Goal: Information Seeking & Learning: Learn about a topic

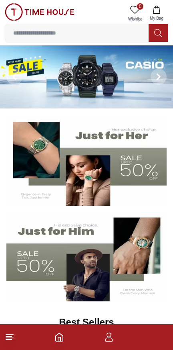
click at [160, 36] on icon at bounding box center [159, 33] width 8 height 9
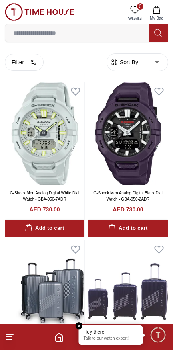
click at [91, 34] on input at bounding box center [77, 33] width 144 height 16
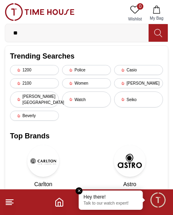
type input "*"
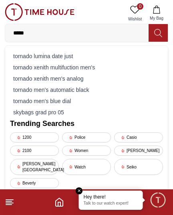
type input "****"
click at [110, 69] on div "tornado xenith multifuction men's" at bounding box center [86, 67] width 153 height 11
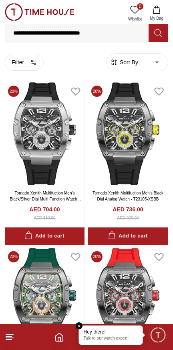
click at [126, 30] on input "**********" at bounding box center [77, 33] width 144 height 16
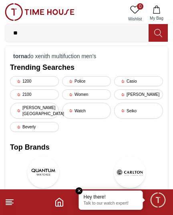
type input "*"
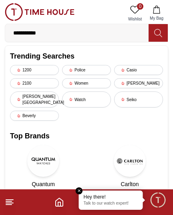
type input "**********"
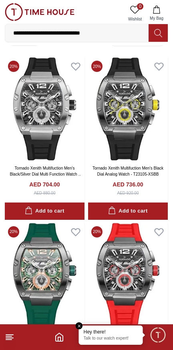
scroll to position [164, 0]
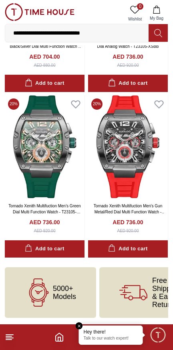
click at [75, 296] on span "5000+ Models" at bounding box center [64, 292] width 23 height 16
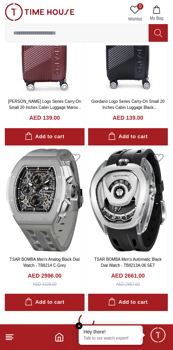
scroll to position [1474, 0]
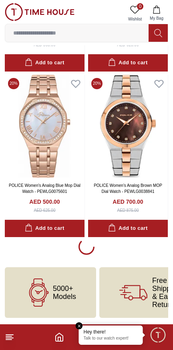
scroll to position [3179, 0]
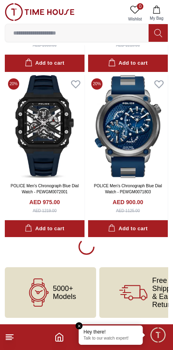
scroll to position [4888, 0]
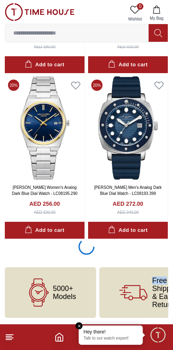
scroll to position [6577, 0]
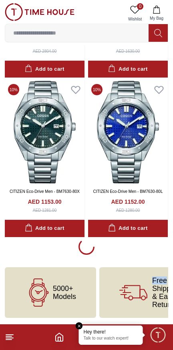
scroll to position [8279, 0]
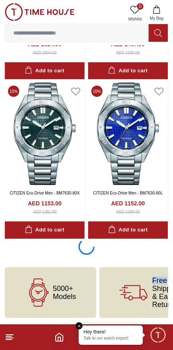
scroll to position [8277, 0]
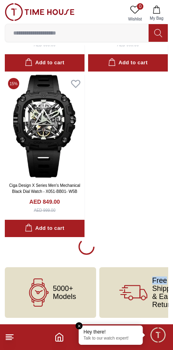
scroll to position [9700, 0]
